Goal: Information Seeking & Learning: Learn about a topic

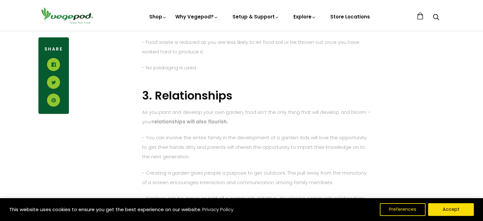
scroll to position [748, 0]
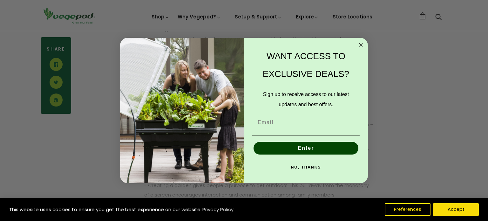
click at [363, 45] on circle "Close dialog" at bounding box center [360, 44] width 7 height 7
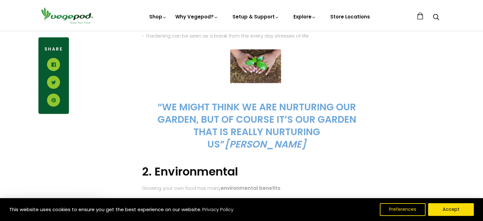
scroll to position [558, 0]
click at [270, 143] on cite "[PERSON_NAME]" at bounding box center [265, 144] width 82 height 14
drag, startPoint x: 274, startPoint y: 143, endPoint x: 258, endPoint y: 139, distance: 16.9
click at [258, 139] on cite "[PERSON_NAME]" at bounding box center [265, 144] width 82 height 14
click at [154, 105] on div "There are so many reasons why you should grow your own food. Sowing, growing an…" at bounding box center [257, 60] width 230 height 461
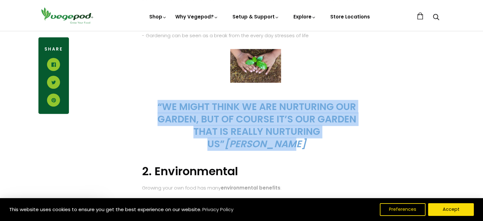
drag, startPoint x: 157, startPoint y: 104, endPoint x: 299, endPoint y: 144, distance: 147.9
click at [299, 144] on h3 "“We might think we are nurturing our garden, but of course it’s our garden that…" at bounding box center [257, 125] width 204 height 50
copy span "“We might think we are nurturing our garden, but of course it’s our garden that…"
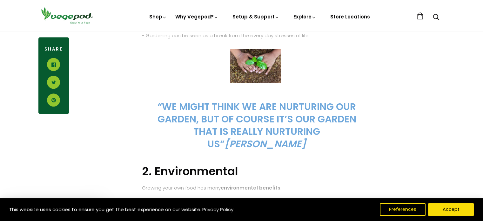
click at [419, 156] on div "5 Reasons To Grow Your Own Food There are so many reasons why you should grow y…" at bounding box center [257, 194] width 376 height 820
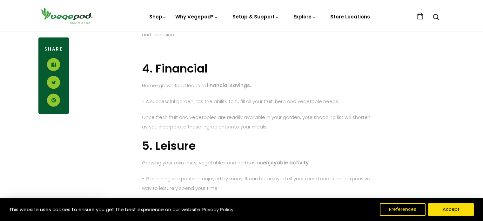
scroll to position [971, 0]
